Goal: Navigation & Orientation: Find specific page/section

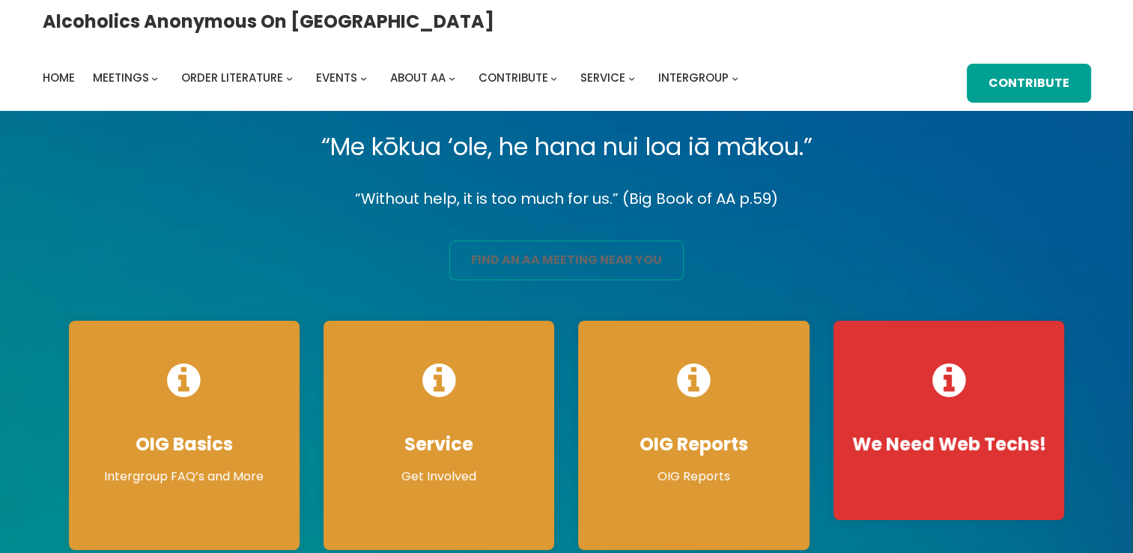
click at [552, 250] on link "find an aa meeting near you" at bounding box center [566, 260] width 234 height 40
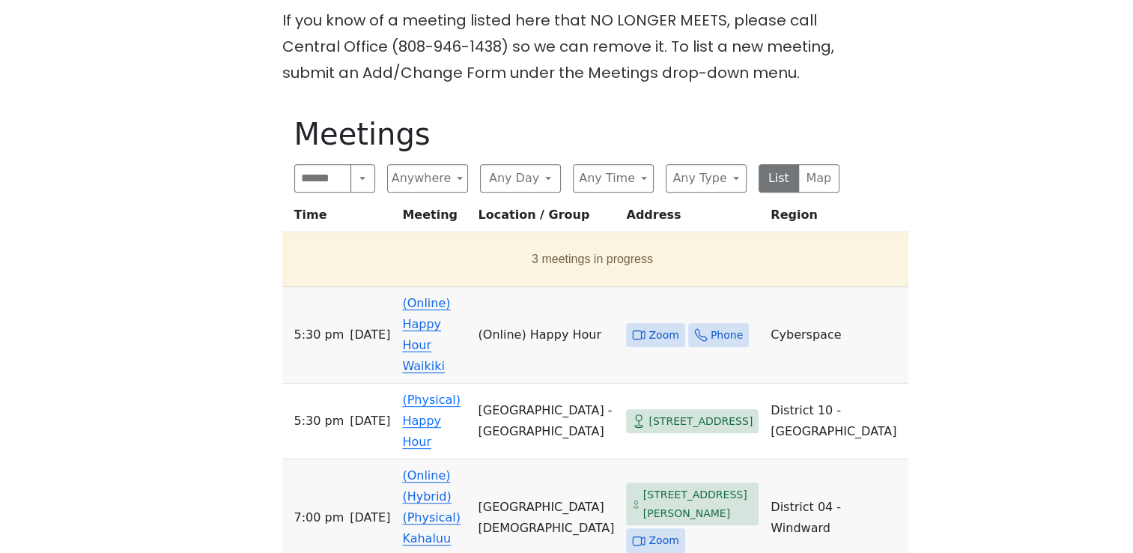
scroll to position [732, 0]
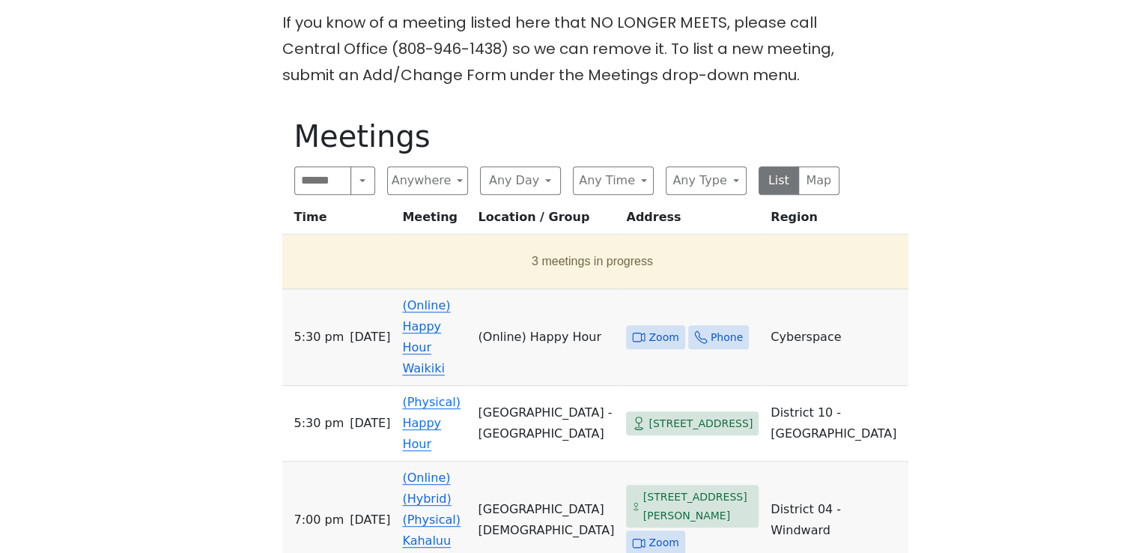
click at [665, 328] on span "Zoom" at bounding box center [664, 337] width 30 height 19
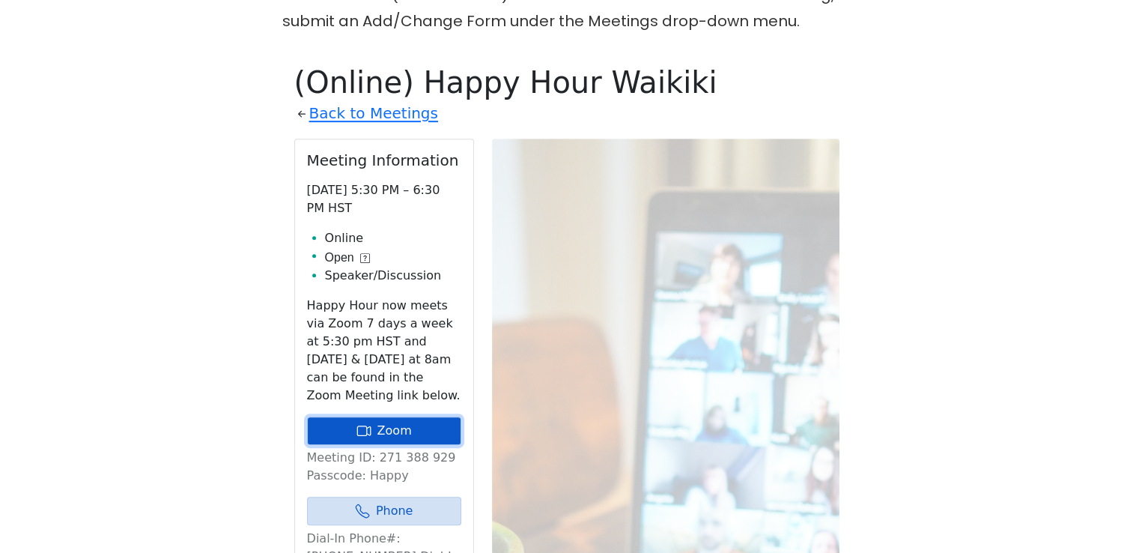
click at [384, 417] on link "Zoom" at bounding box center [384, 431] width 154 height 28
